Goal: Book appointment/travel/reservation

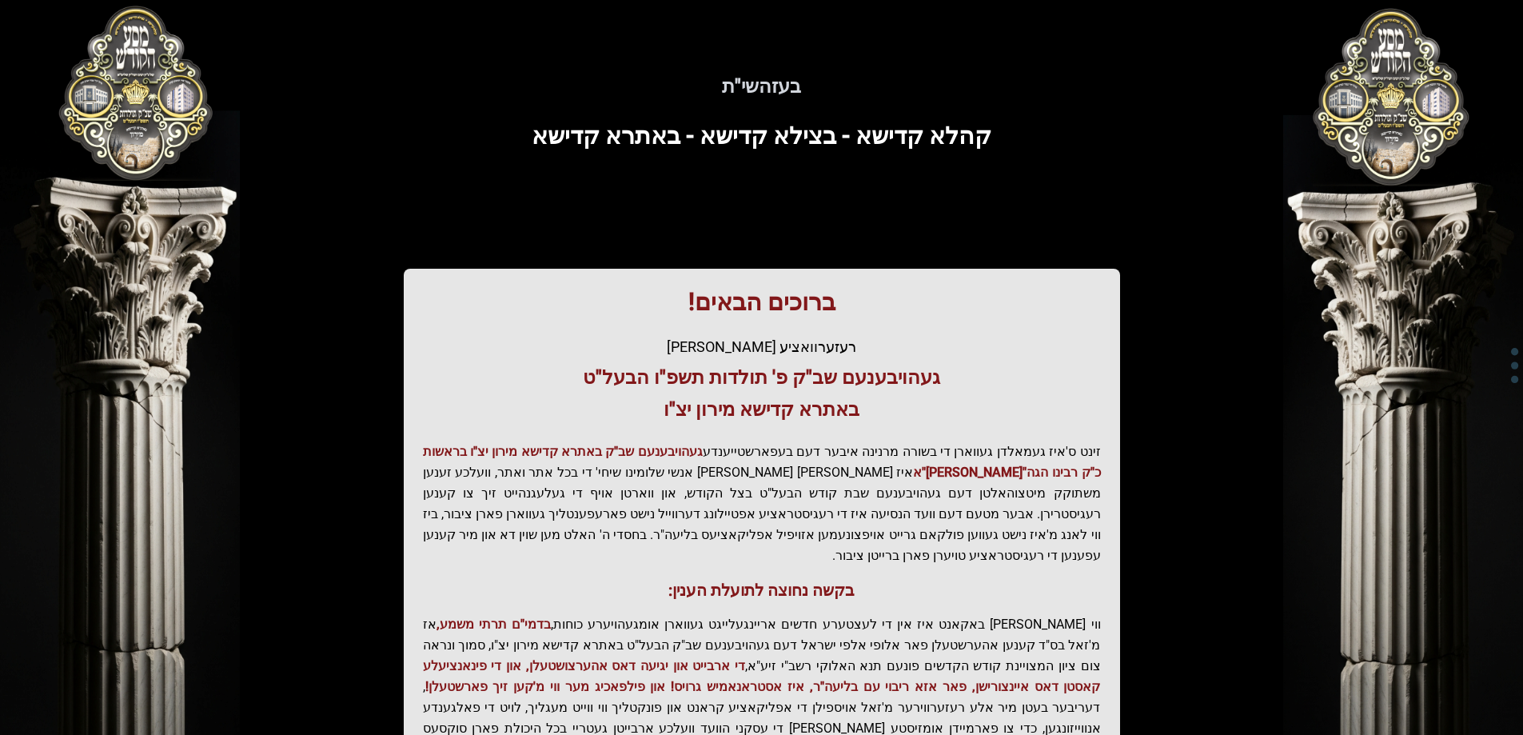
scroll to position [191, 0]
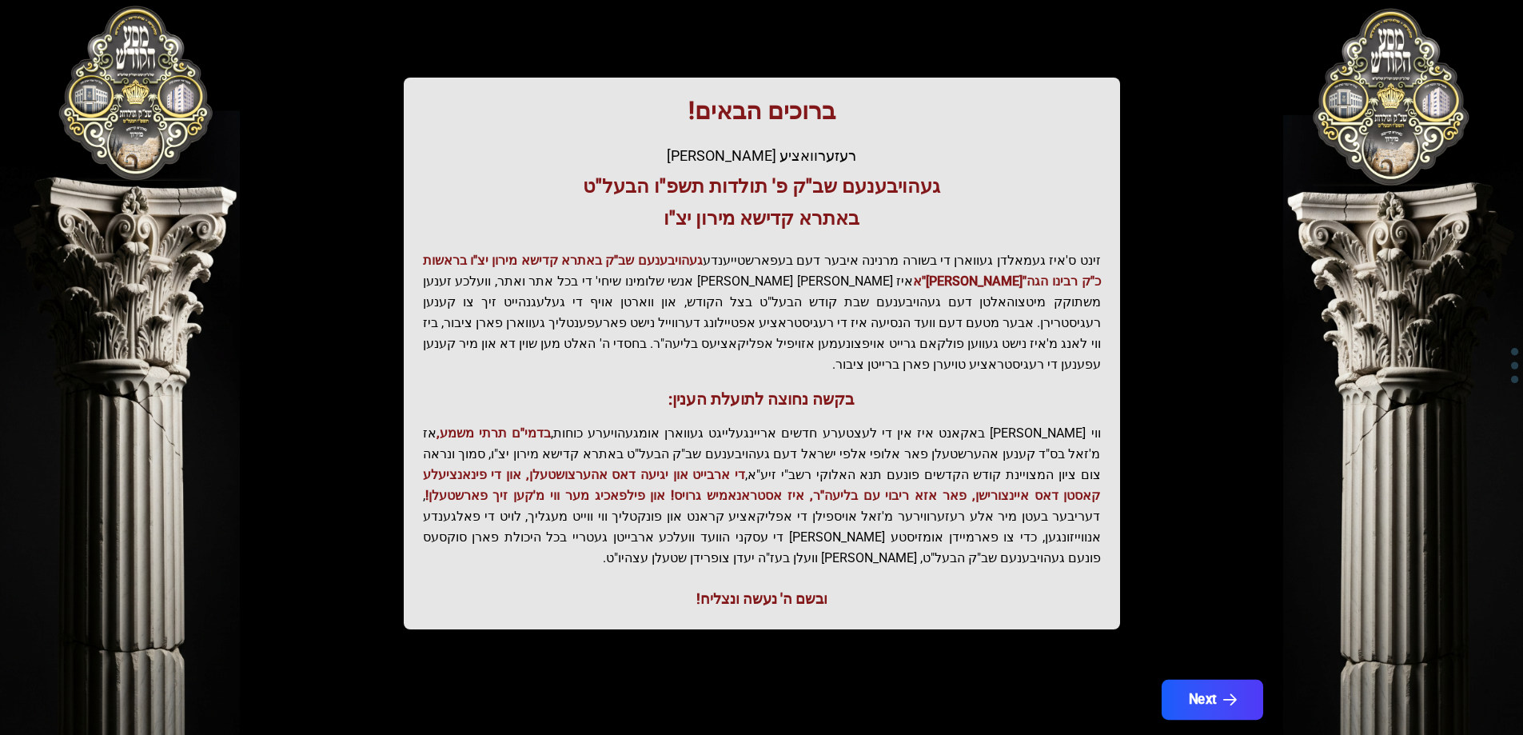
click at [1180, 680] on button "Next" at bounding box center [1212, 700] width 102 height 40
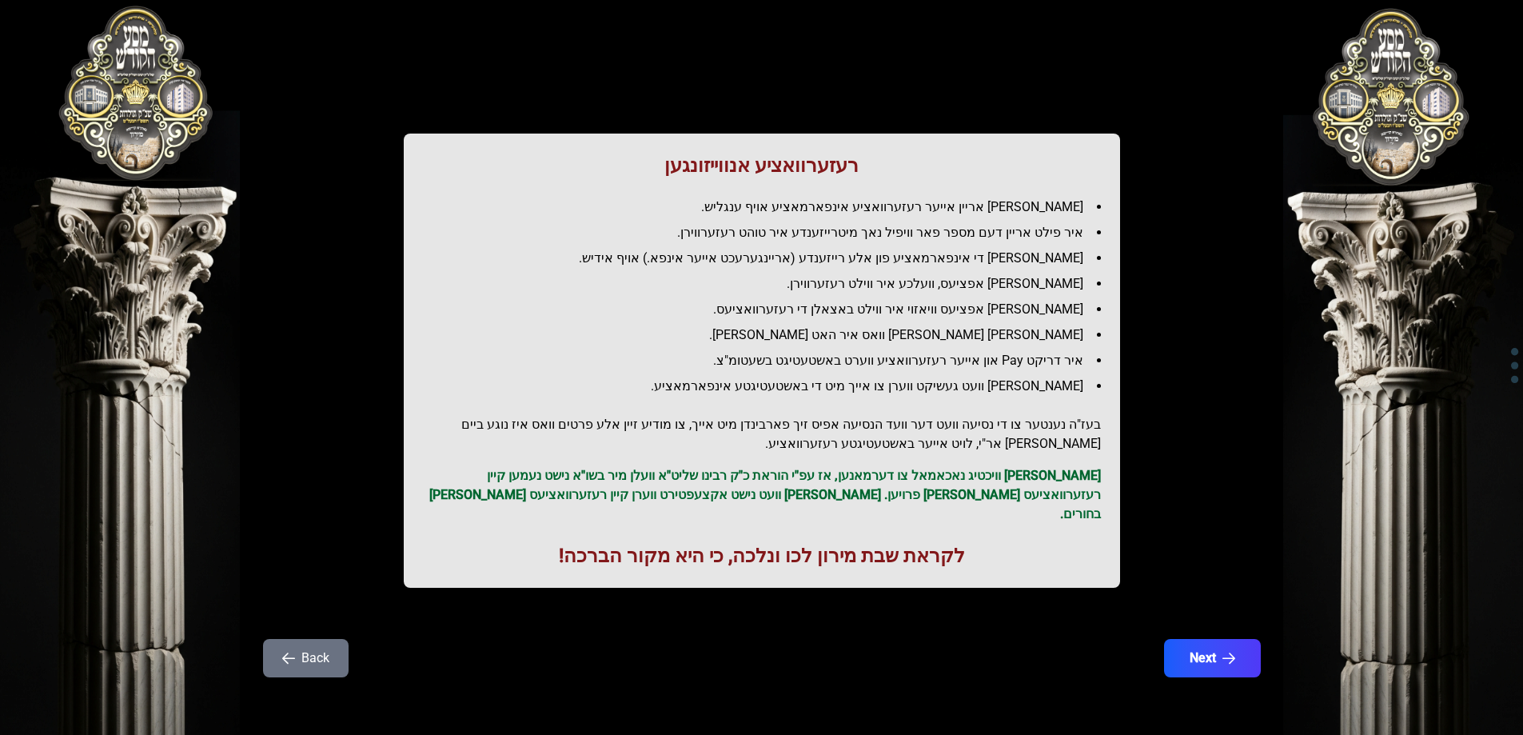
scroll to position [0, 0]
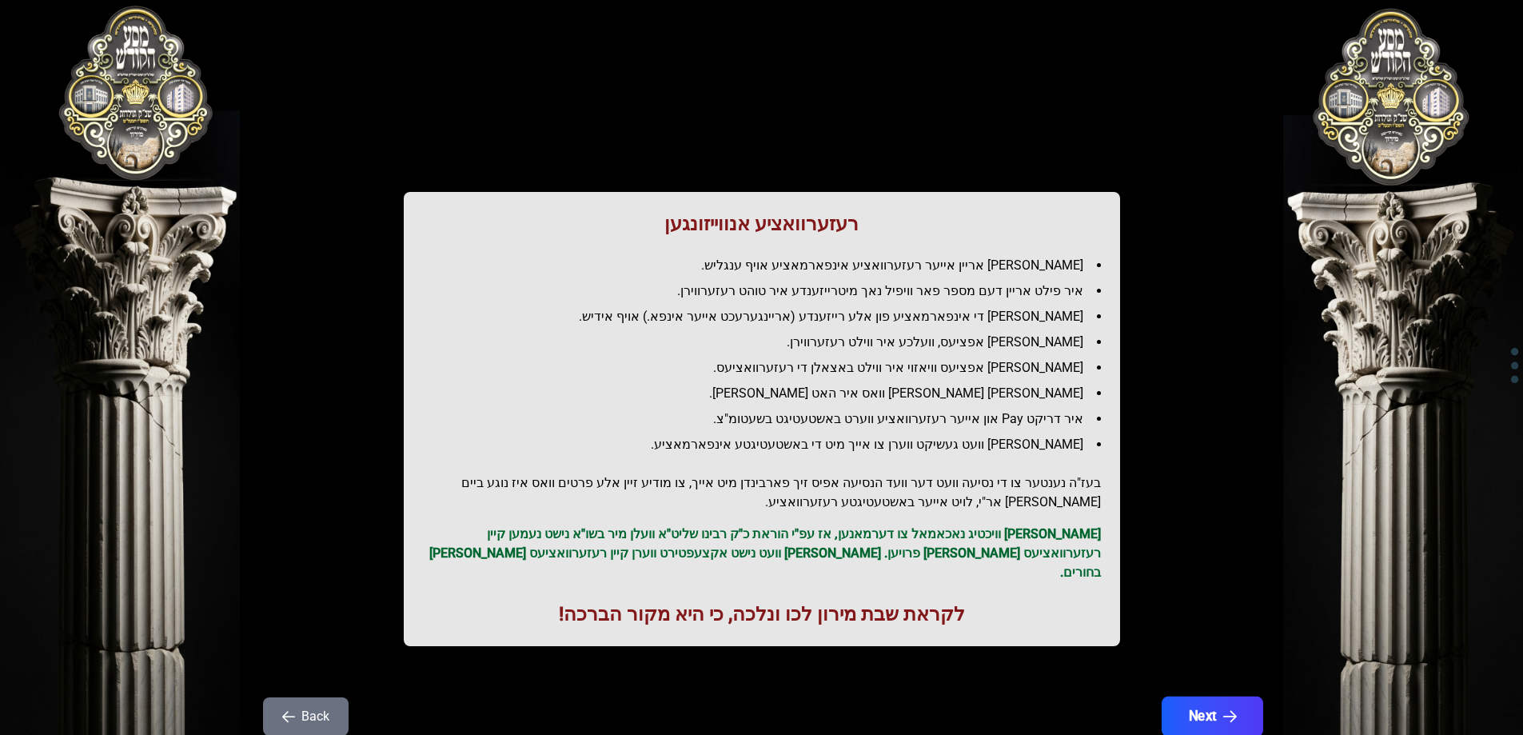
click at [1258, 717] on button "Next" at bounding box center [1212, 717] width 102 height 40
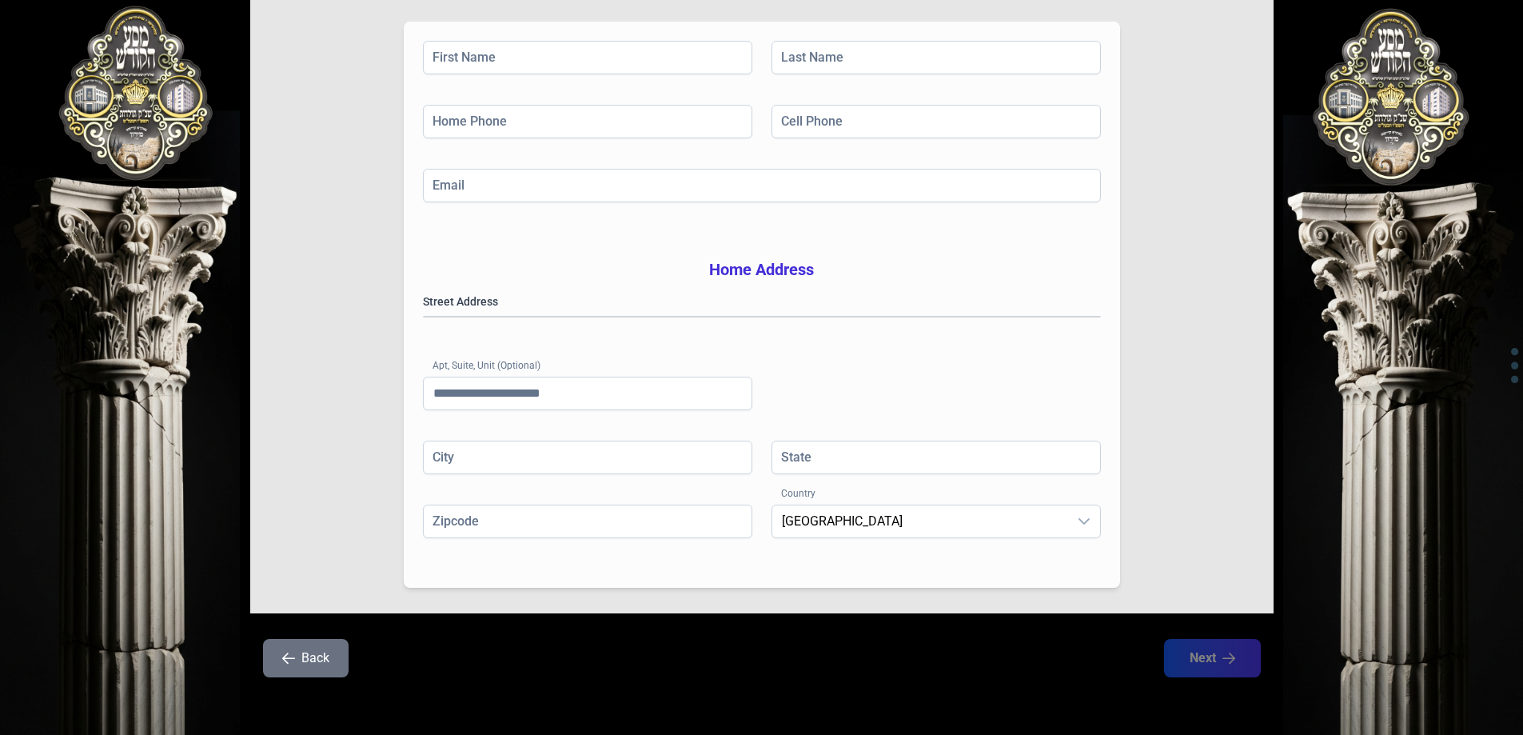
scroll to position [255, 0]
click at [293, 657] on icon "button" at bounding box center [288, 658] width 13 height 13
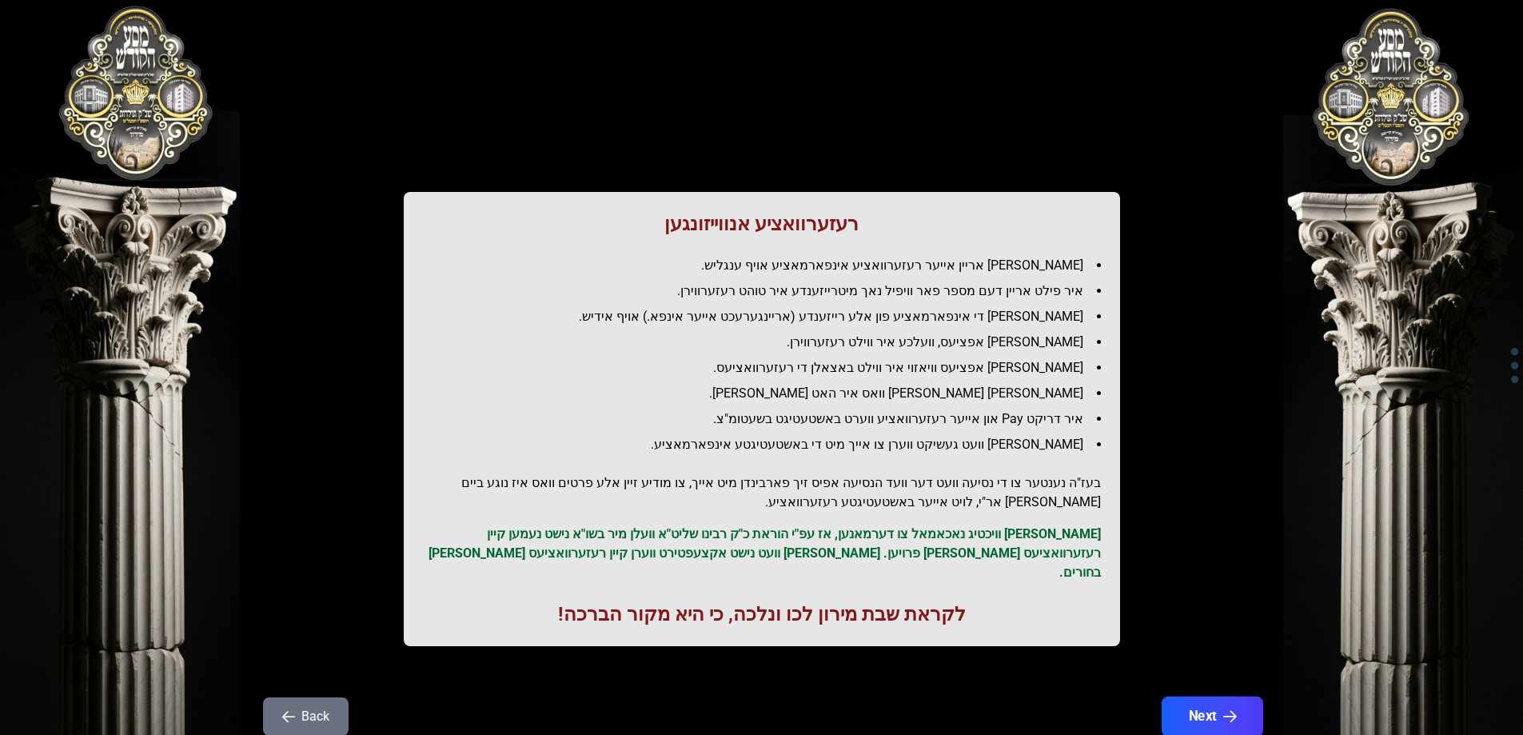
click at [1240, 701] on button "Next" at bounding box center [1212, 717] width 102 height 40
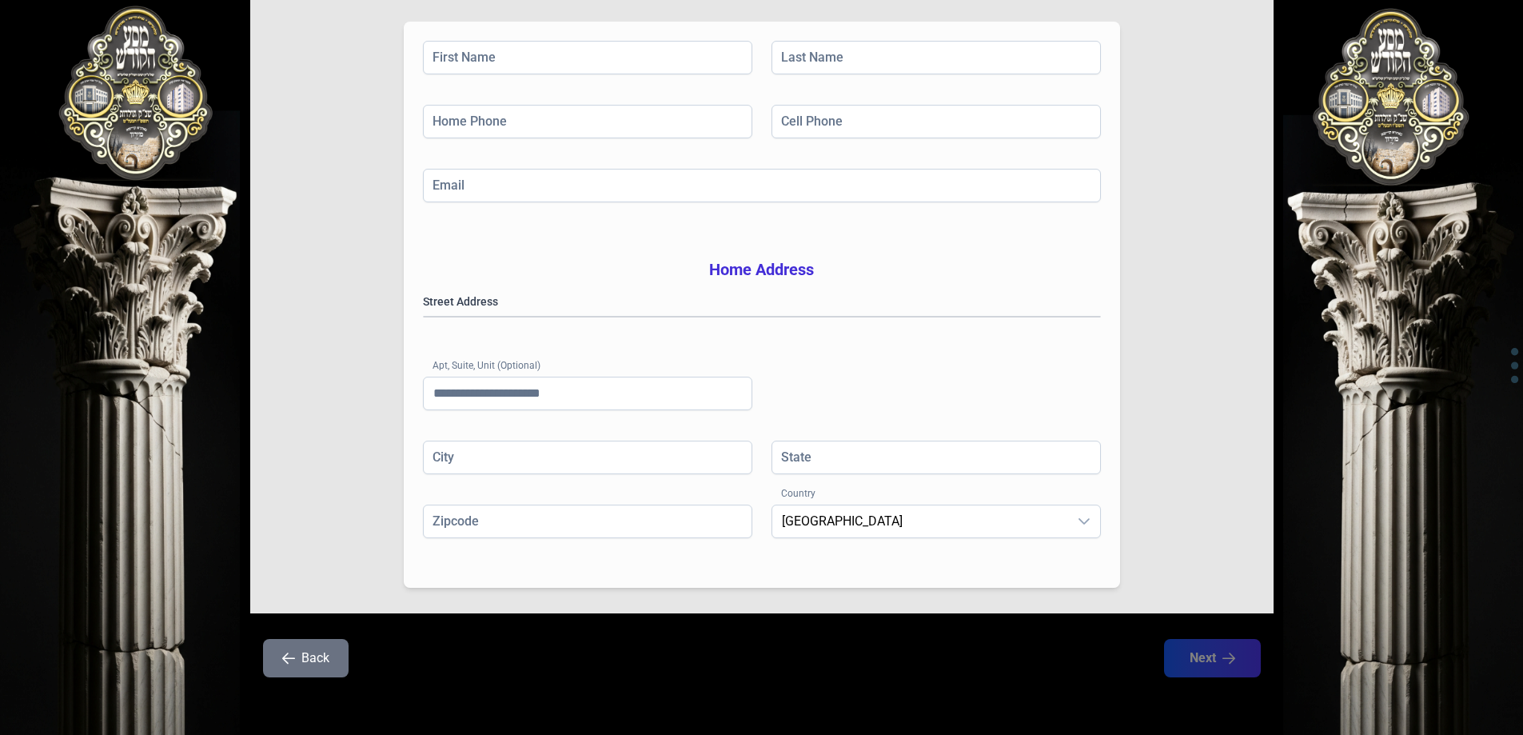
scroll to position [255, 0]
click at [286, 661] on icon "button" at bounding box center [288, 658] width 13 height 13
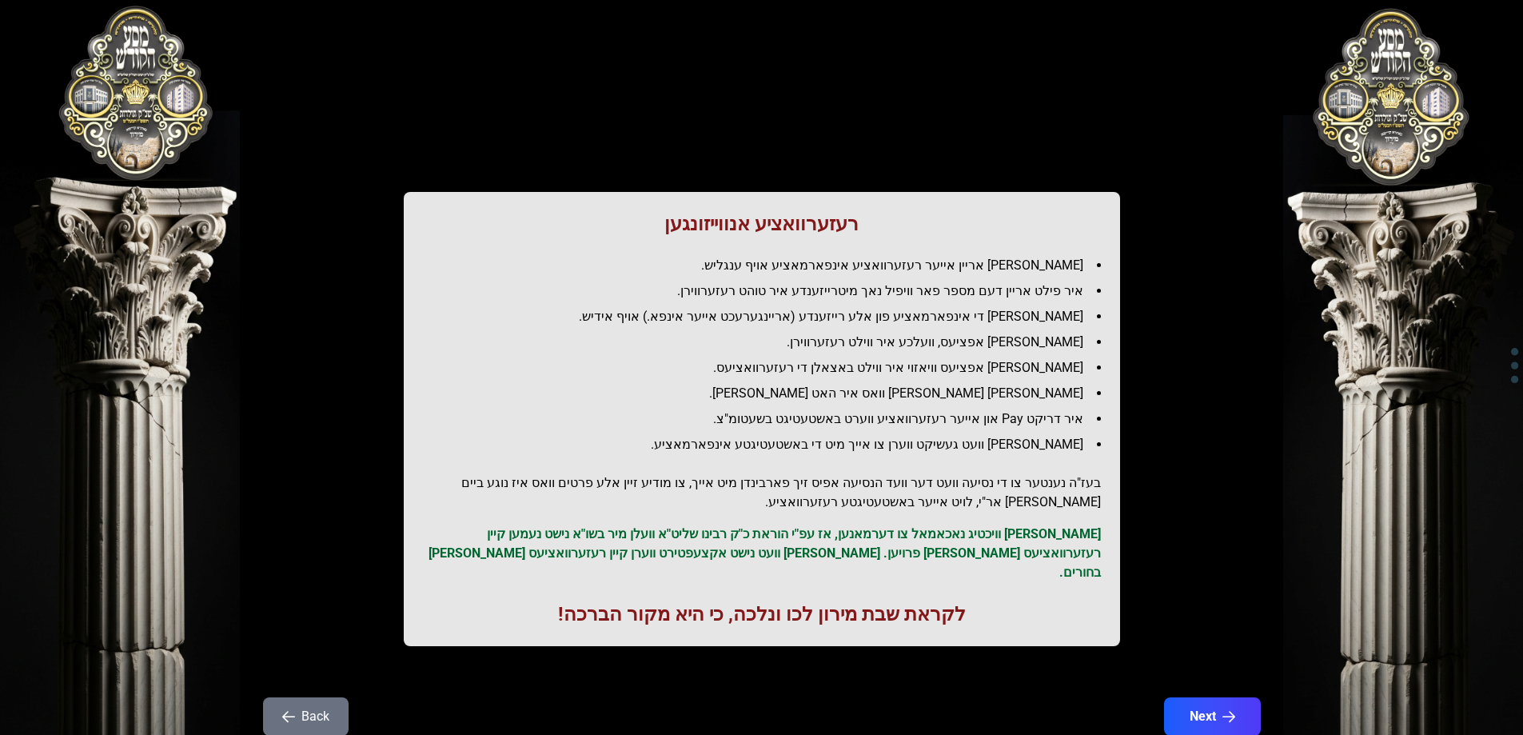
click at [294, 710] on icon "button" at bounding box center [288, 716] width 13 height 13
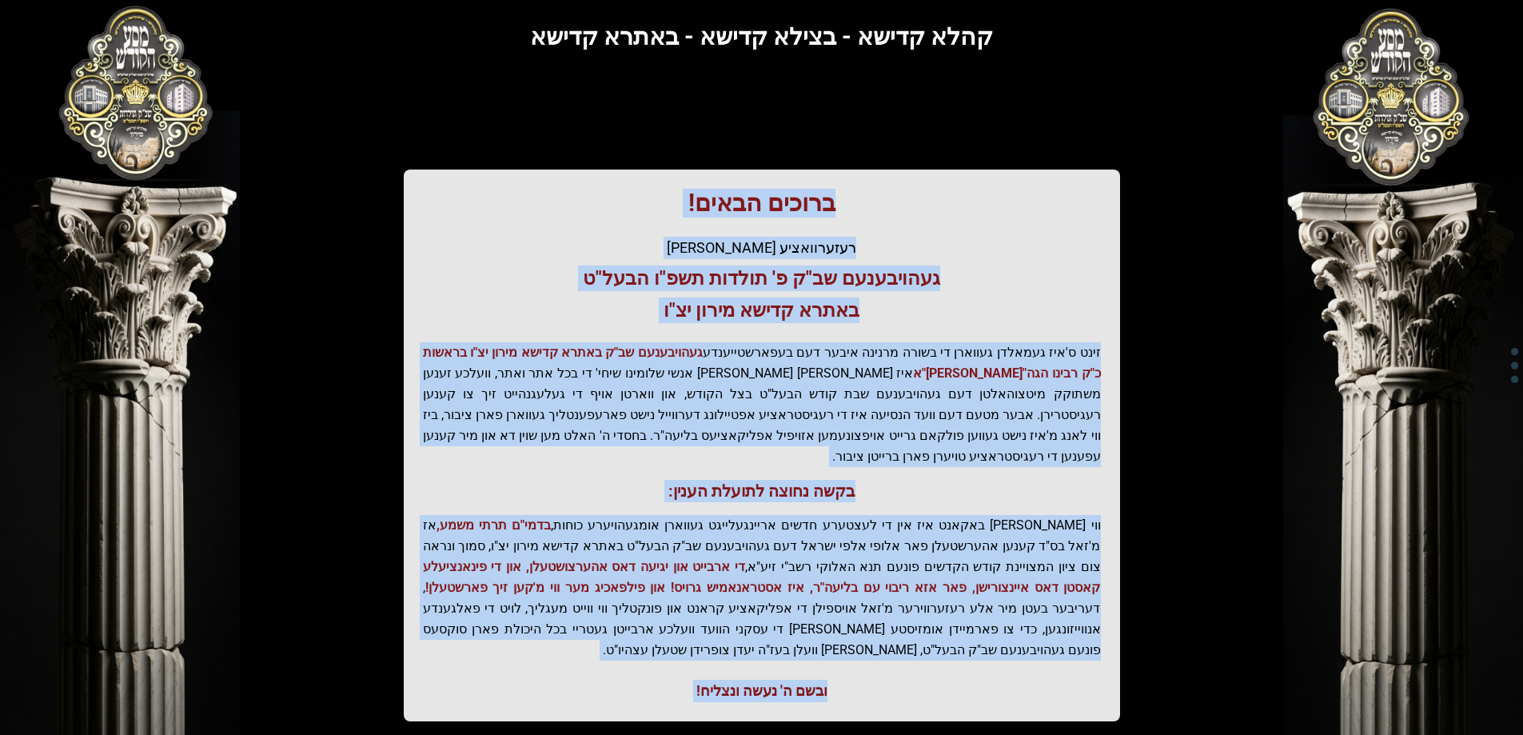
scroll to position [191, 0]
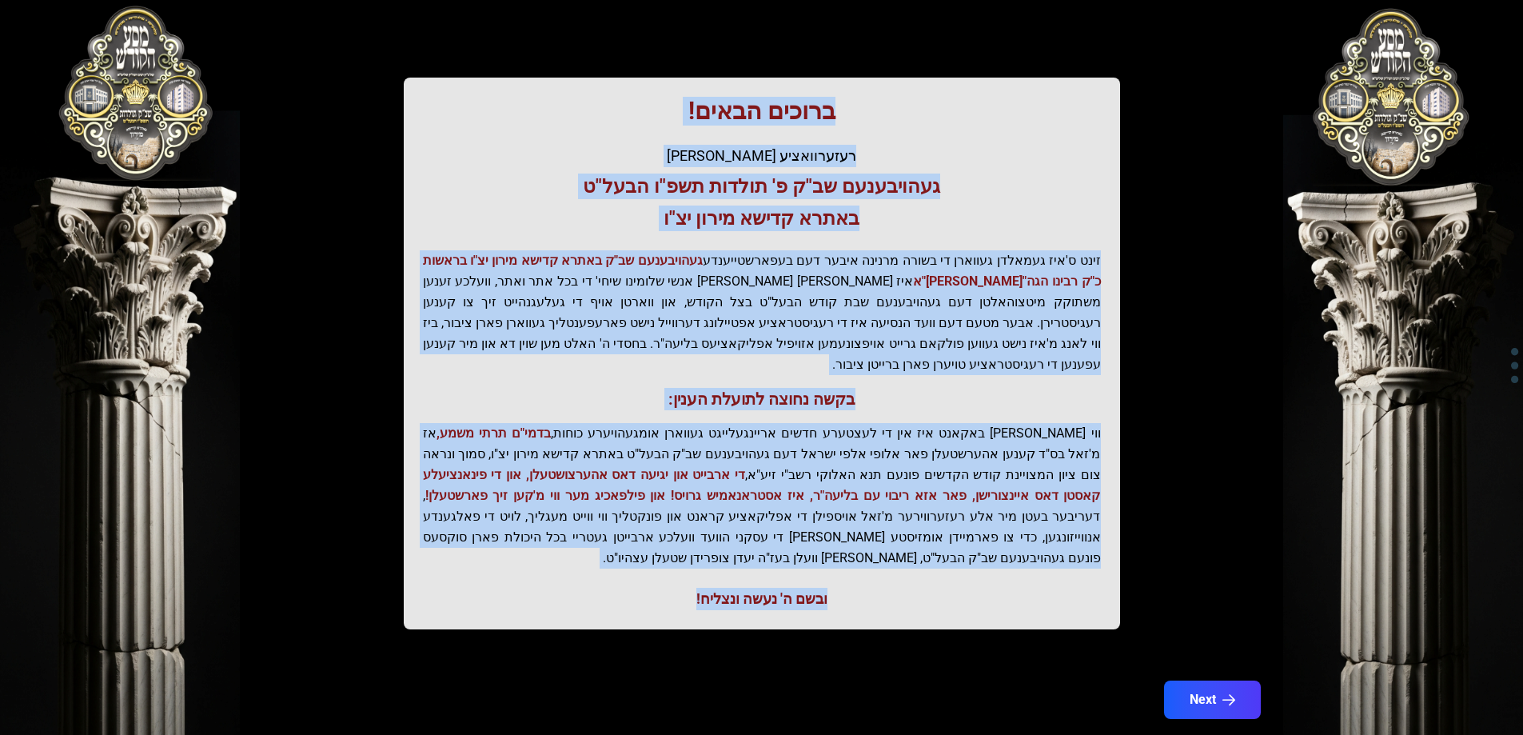
drag, startPoint x: 924, startPoint y: 284, endPoint x: 661, endPoint y: 551, distance: 374.9
click at [647, 551] on div "ברוכים הבאים! רעזערוואציע אפטיילונג פונעם געהויבענעם שב"ק פ' תולדות תשפ"ו הבעל"…" at bounding box center [762, 354] width 717 height 552
click at [673, 588] on div "ובשם ה' נעשה ונצליח!" at bounding box center [762, 599] width 678 height 22
click at [686, 588] on div "ובשם ה' נעשה ונצליח!" at bounding box center [762, 599] width 678 height 22
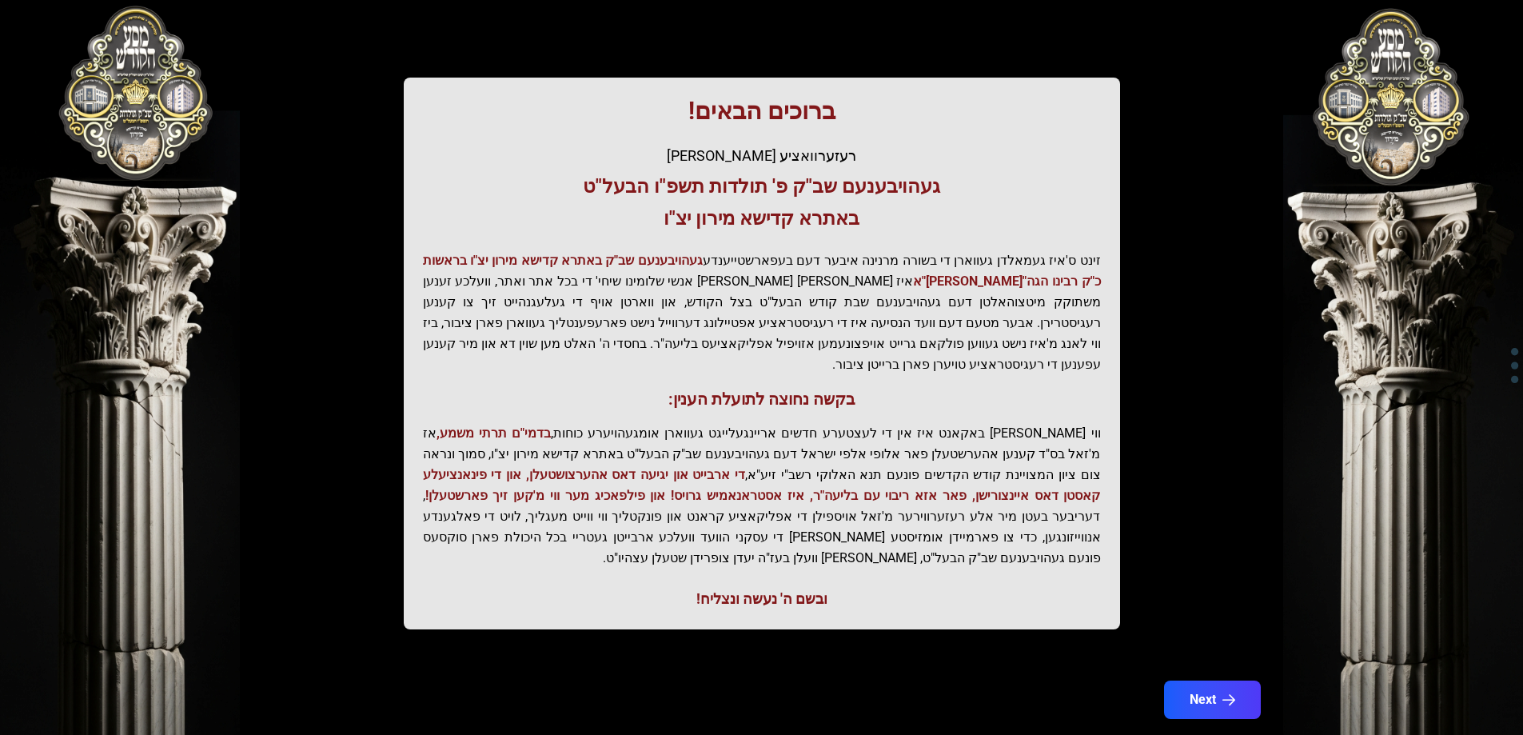
click at [690, 588] on div "ובשם ה' נעשה ונצליח!" at bounding box center [762, 599] width 678 height 22
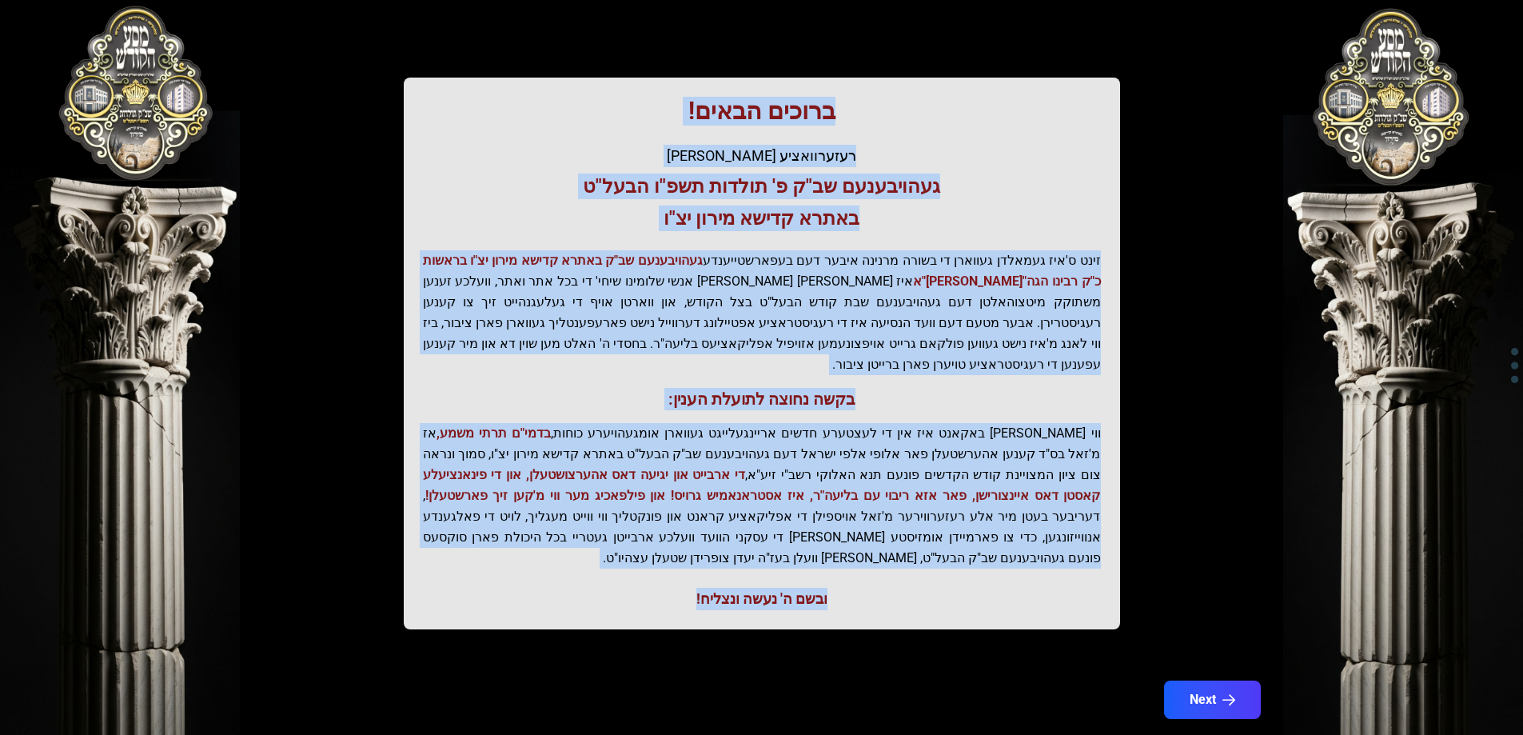
drag, startPoint x: 692, startPoint y: 568, endPoint x: 1060, endPoint y: 52, distance: 634.0
click at [1060, 52] on div "בעזהשי"ת קהלא קדישא - בצילא קדישא - באתרא קדישא ברוכים הבאים! רעזערוואציע אפטיי…" at bounding box center [762, 251] width 1024 height 808
click at [935, 129] on div "ברוכים הבאים! רעזערוואציע אפטיילונג פונעם געהויבענעם שב"ק פ' תולדות תשפ"ו הבעל"…" at bounding box center [762, 354] width 717 height 552
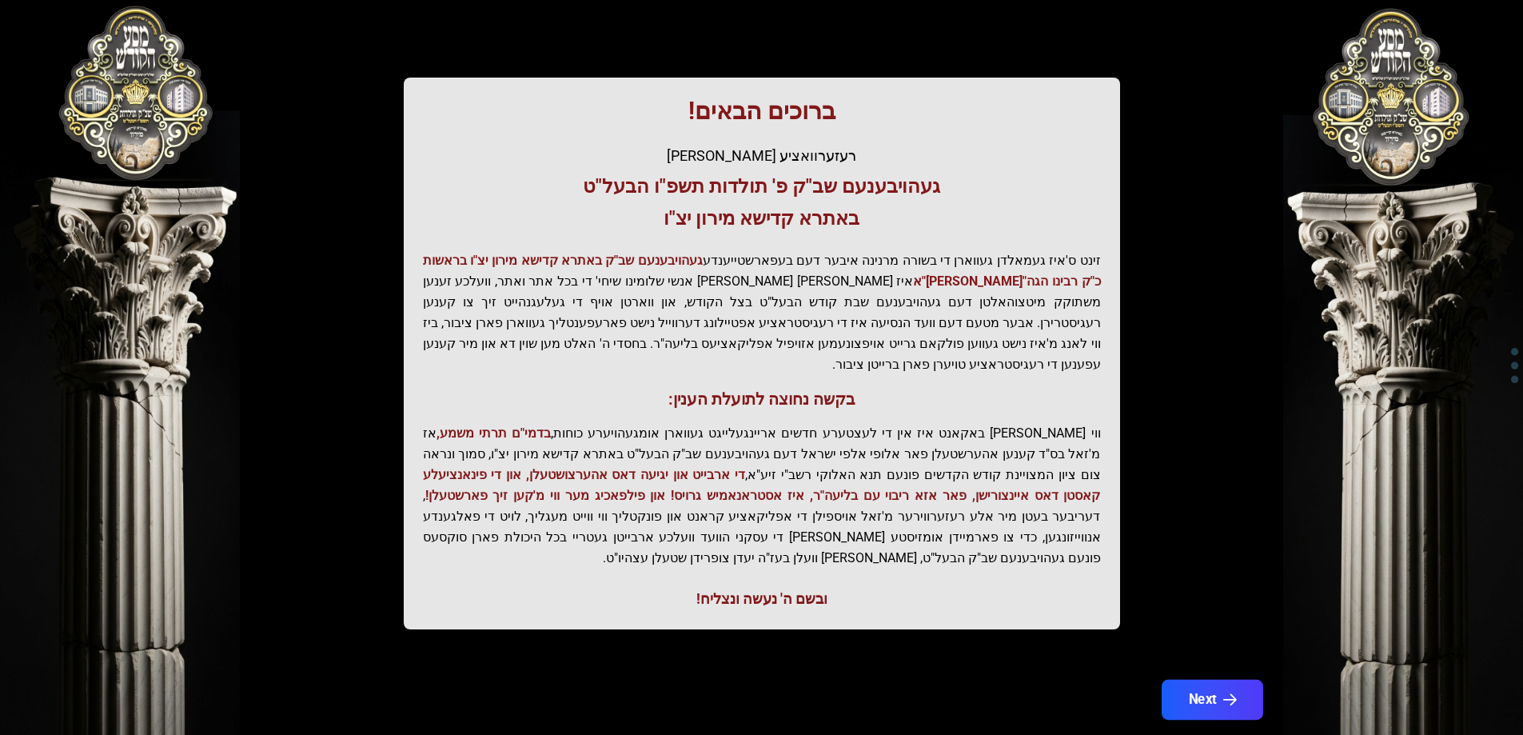
click at [1226, 680] on button "Next" at bounding box center [1212, 700] width 102 height 40
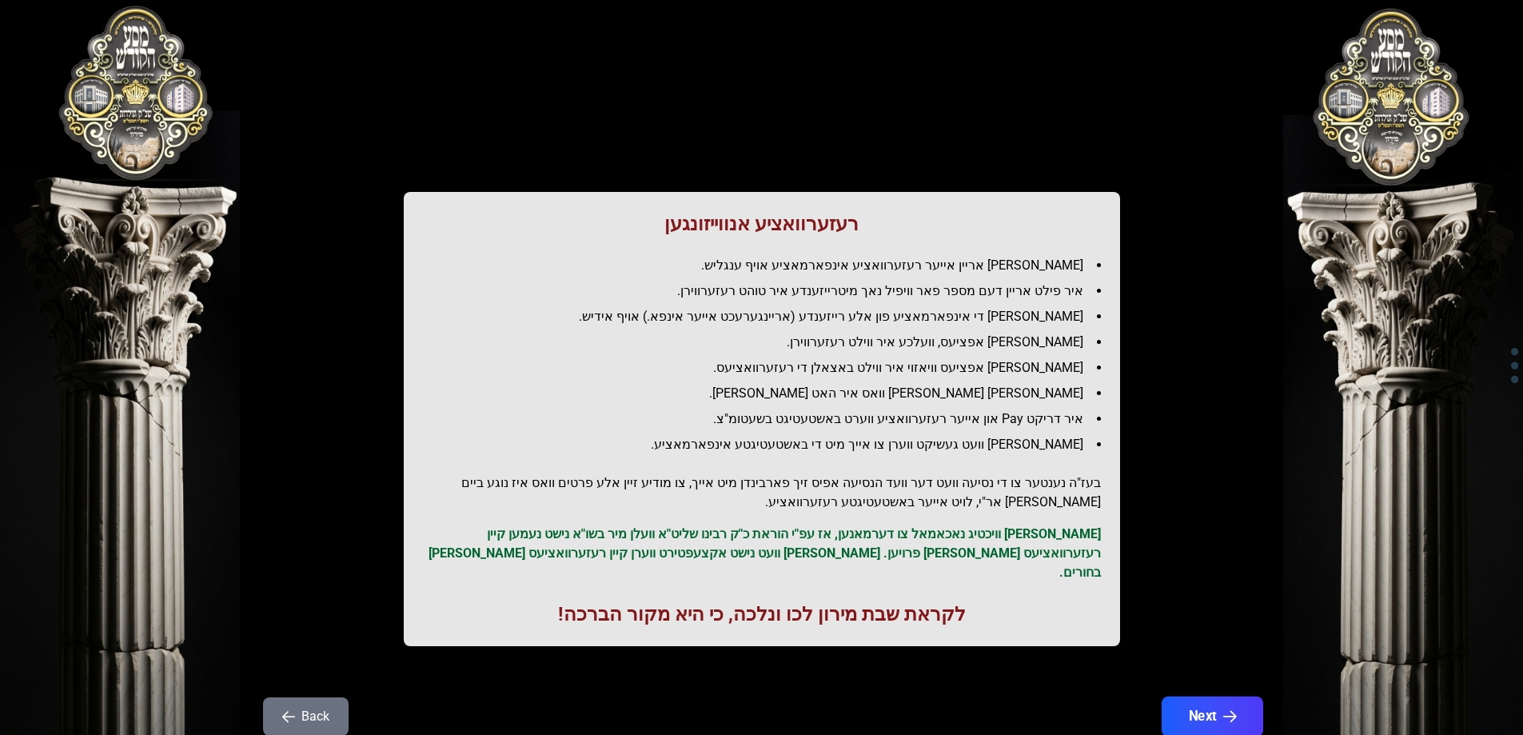
click at [1236, 709] on button "Next" at bounding box center [1212, 717] width 102 height 40
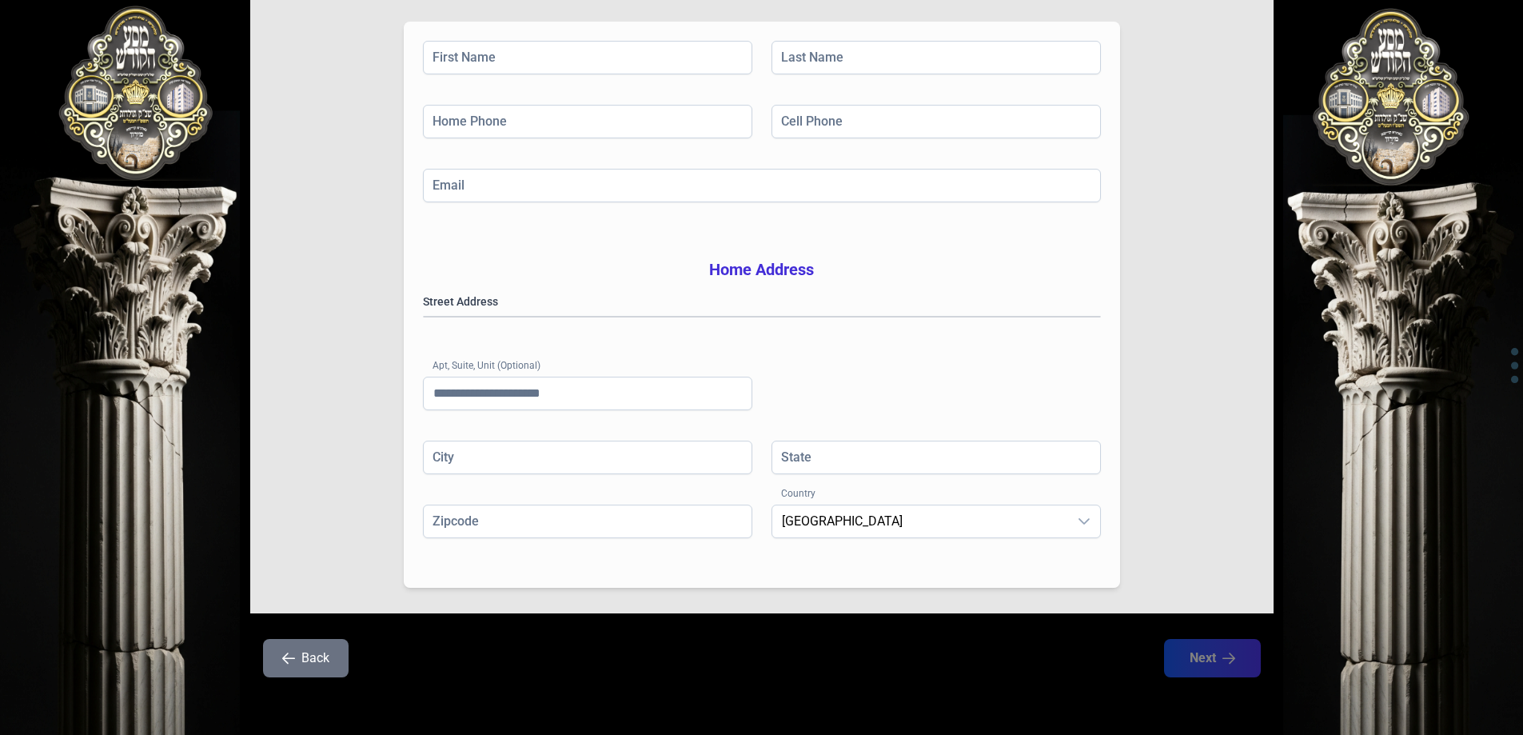
scroll to position [255, 0]
click at [301, 659] on button "Back" at bounding box center [306, 658] width 86 height 38
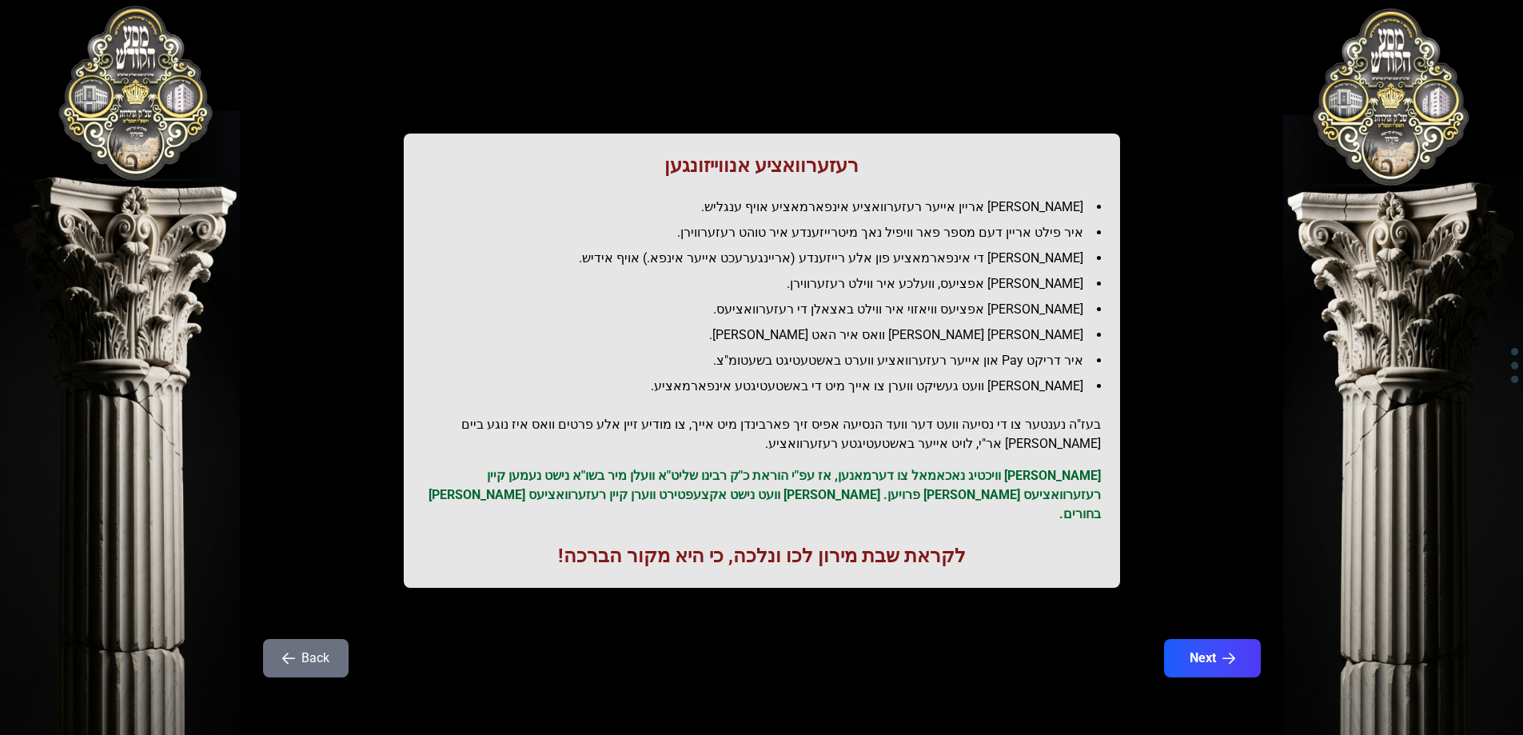
scroll to position [0, 0]
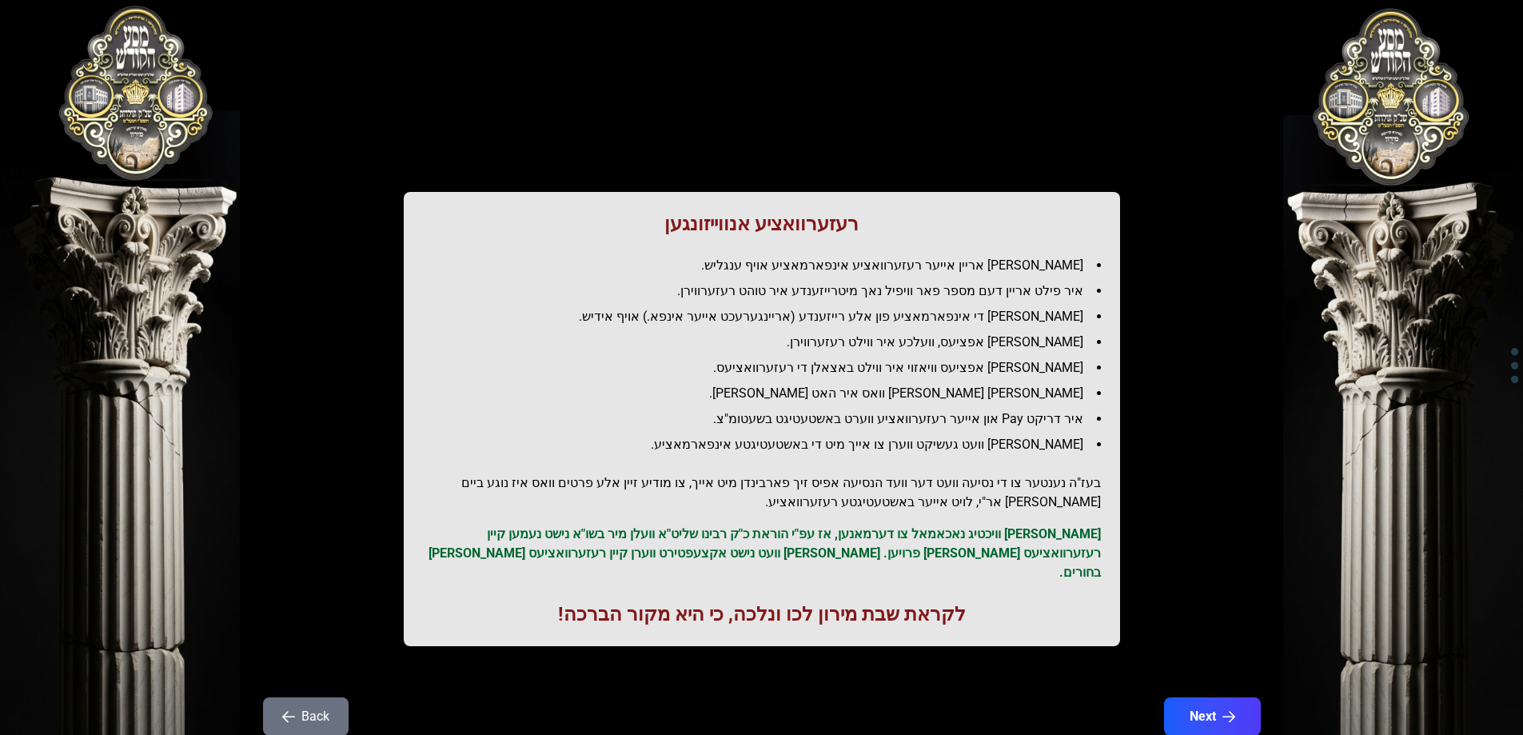
click at [293, 710] on icon "button" at bounding box center [288, 716] width 13 height 13
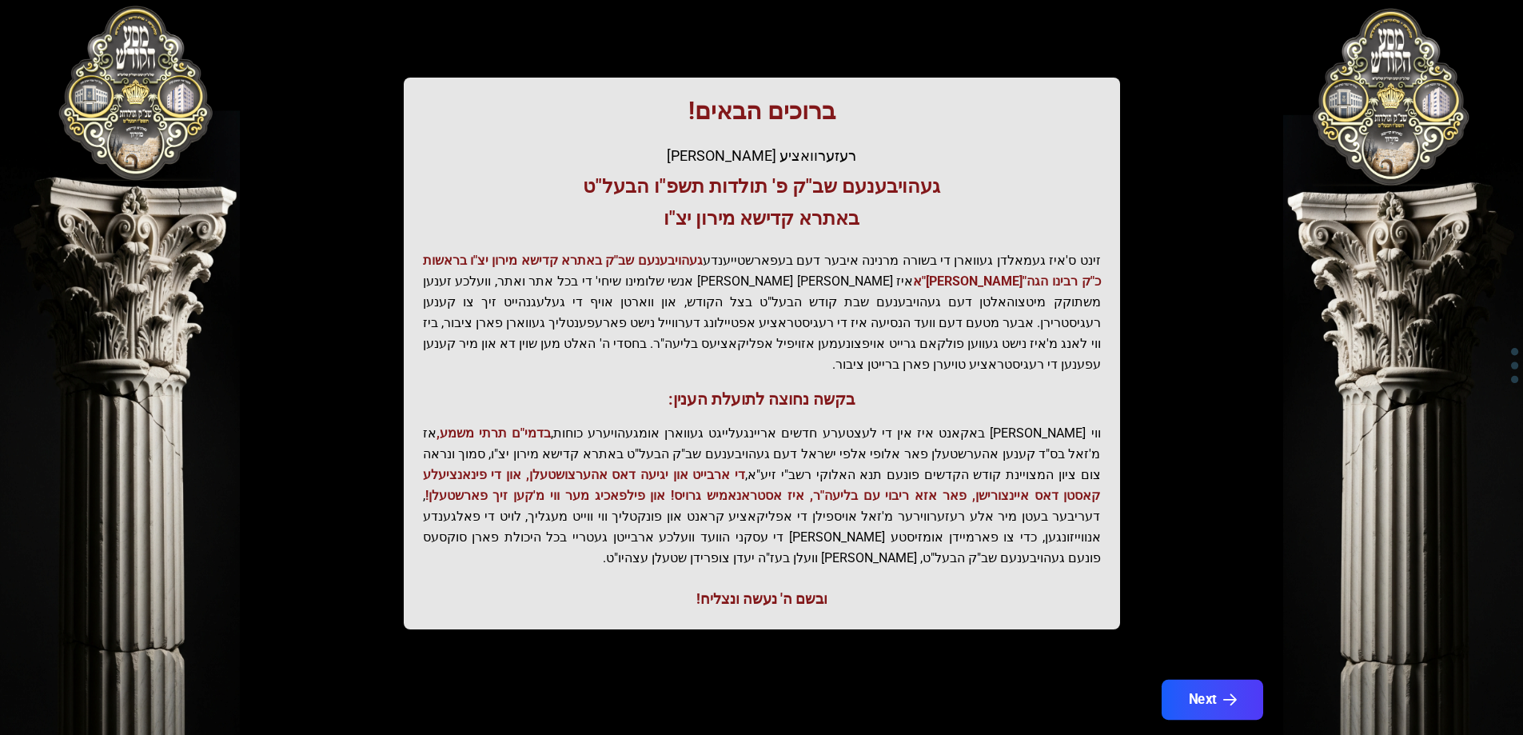
click at [1212, 680] on button "Next" at bounding box center [1212, 700] width 102 height 40
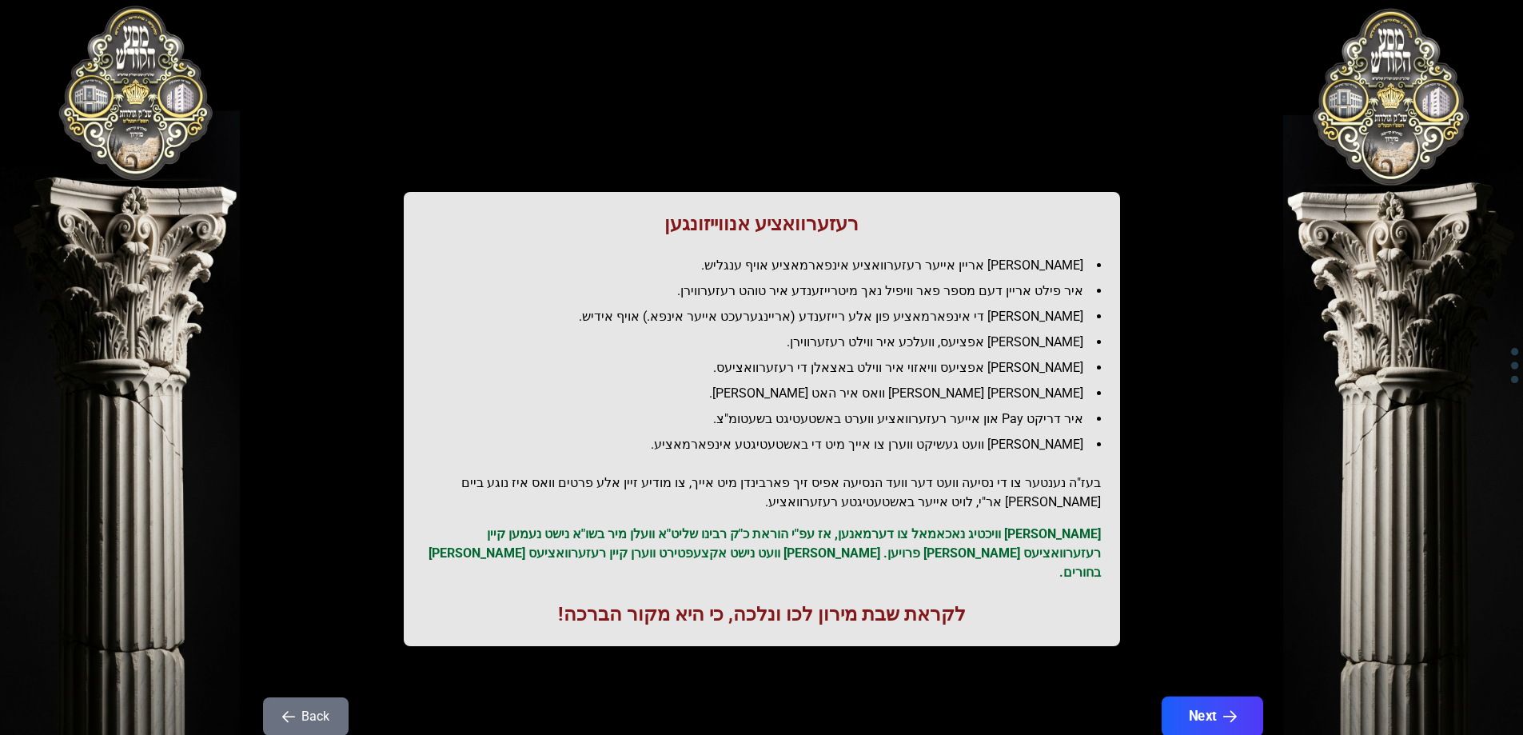
click at [1202, 697] on button "Next" at bounding box center [1212, 717] width 102 height 40
